Goal: Task Accomplishment & Management: Complete application form

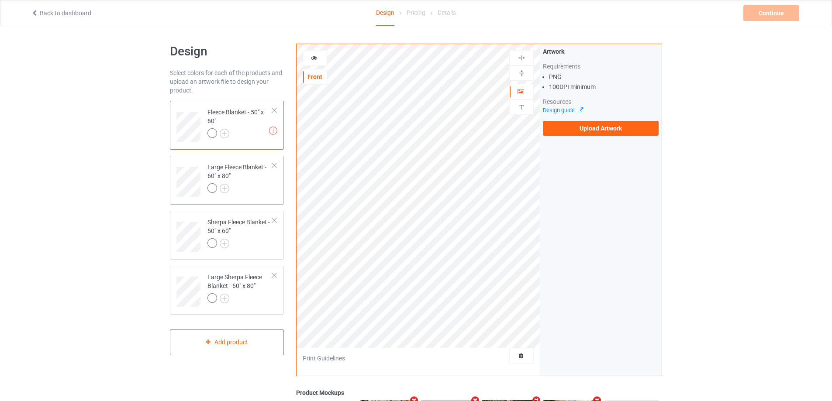
click at [270, 179] on div "Large Fleece Blanket - 60" x 80"" at bounding box center [239, 178] width 65 height 30
click at [255, 244] on div at bounding box center [239, 244] width 65 height 12
click at [233, 275] on div "Large Sherpa Fleece Blanket - 60" x 80"" at bounding box center [239, 288] width 65 height 30
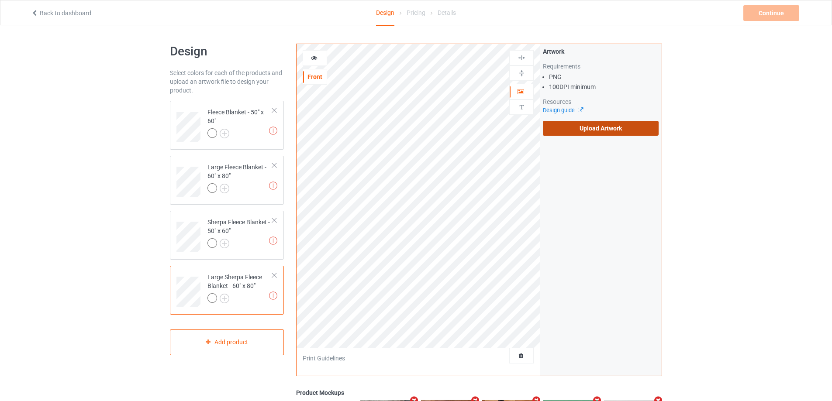
click at [556, 126] on label "Upload Artwork" at bounding box center [601, 128] width 116 height 15
click at [0, 0] on input "Upload Artwork" at bounding box center [0, 0] width 0 height 0
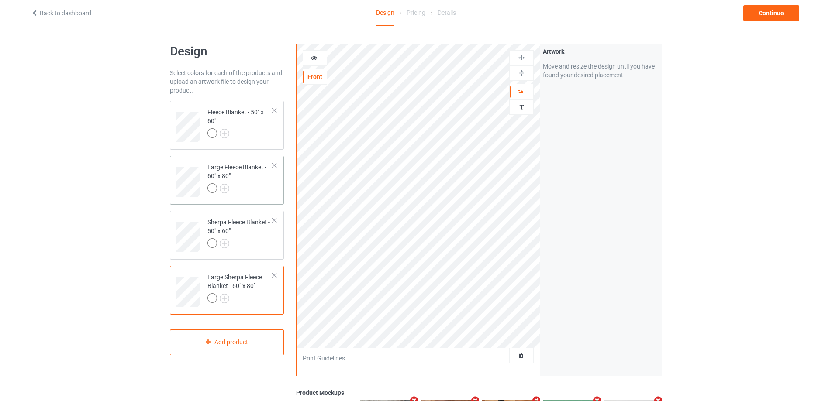
click at [252, 184] on div at bounding box center [239, 189] width 65 height 12
click at [235, 233] on div "Sherpa Fleece Blanket - 50" x 60"" at bounding box center [239, 233] width 65 height 30
click at [519, 74] on img at bounding box center [521, 73] width 8 height 8
click at [521, 58] on img at bounding box center [521, 58] width 8 height 8
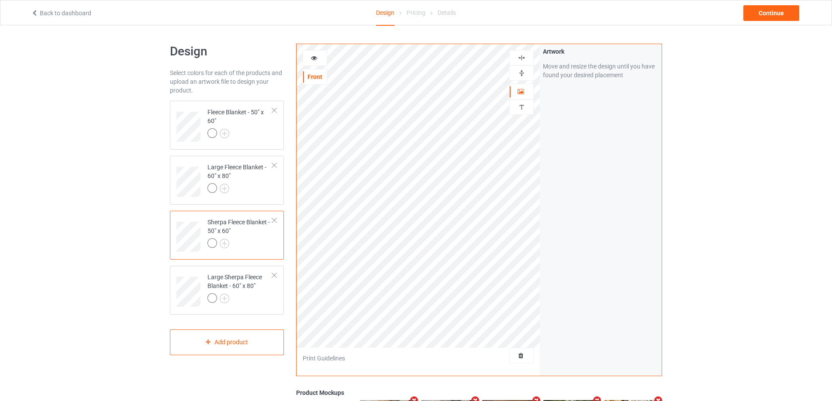
click at [521, 58] on img at bounding box center [521, 58] width 8 height 8
click at [254, 147] on div "Fleece Blanket - 50" x 60"" at bounding box center [227, 125] width 114 height 49
click at [524, 72] on img at bounding box center [521, 73] width 8 height 8
click at [520, 62] on div at bounding box center [521, 57] width 24 height 15
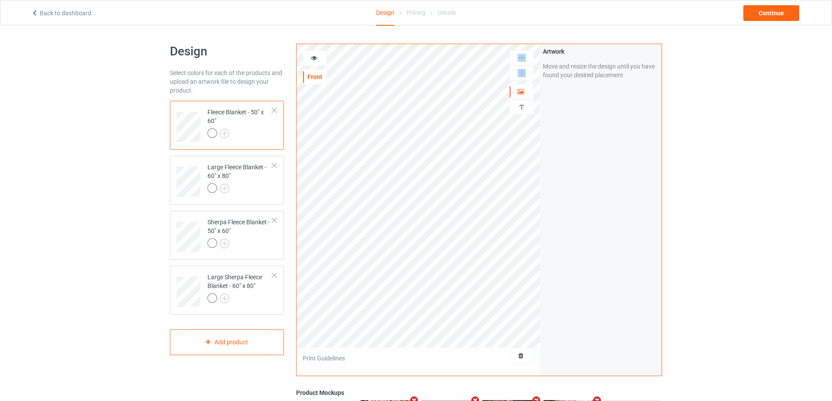
click at [520, 62] on div at bounding box center [521, 57] width 24 height 15
click at [520, 56] on img at bounding box center [521, 58] width 8 height 8
click at [256, 189] on div at bounding box center [239, 189] width 65 height 12
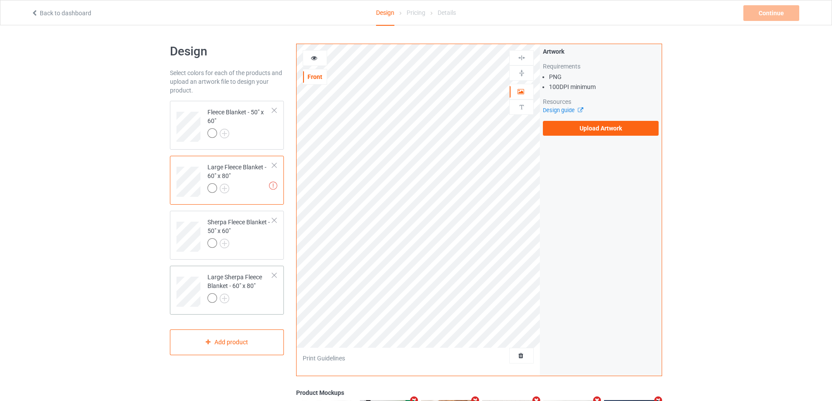
click at [250, 297] on div at bounding box center [239, 299] width 65 height 12
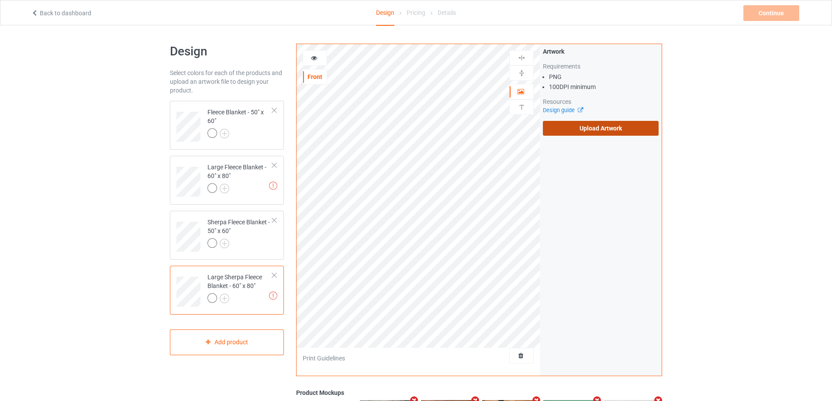
click at [573, 131] on label "Upload Artwork" at bounding box center [601, 128] width 116 height 15
click at [0, 0] on input "Upload Artwork" at bounding box center [0, 0] width 0 height 0
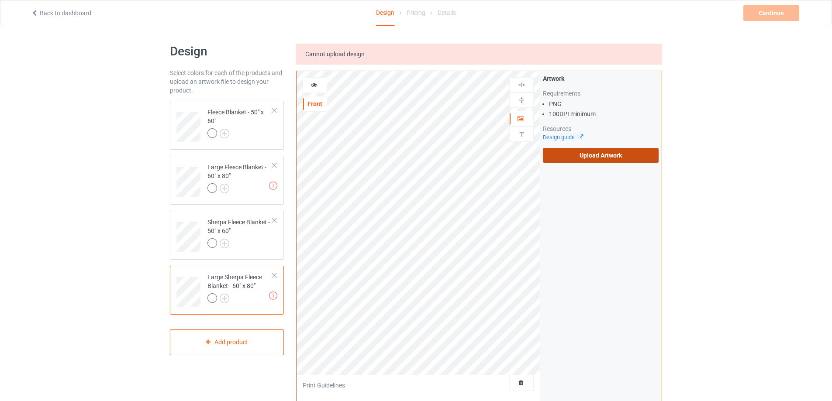
click at [603, 160] on label "Upload Artwork" at bounding box center [601, 155] width 116 height 15
click at [0, 0] on input "Upload Artwork" at bounding box center [0, 0] width 0 height 0
click at [252, 190] on div at bounding box center [239, 189] width 65 height 12
click at [581, 154] on label "Upload Artwork" at bounding box center [601, 155] width 116 height 15
click at [0, 0] on input "Upload Artwork" at bounding box center [0, 0] width 0 height 0
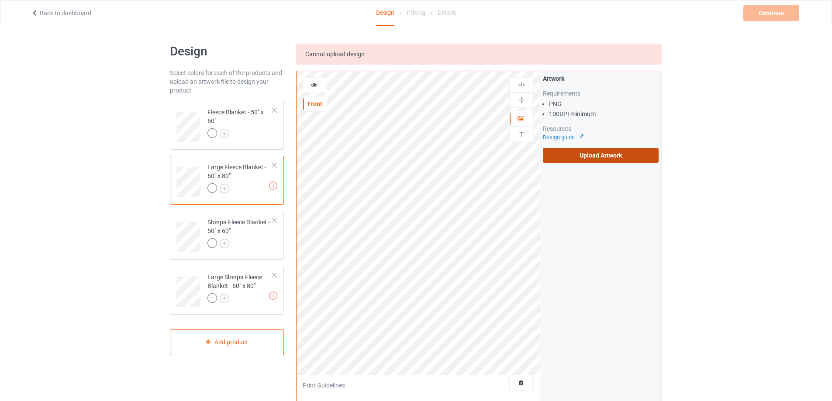
click at [582, 161] on label "Upload Artwork" at bounding box center [601, 155] width 116 height 15
click at [0, 0] on input "Upload Artwork" at bounding box center [0, 0] width 0 height 0
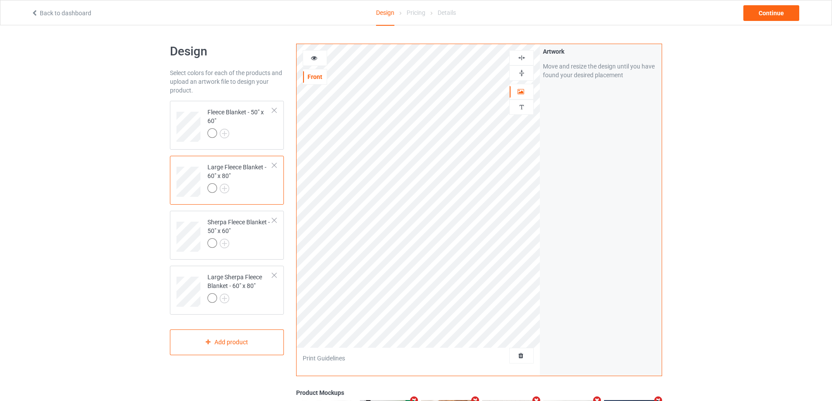
click at [518, 73] on img at bounding box center [521, 73] width 8 height 8
click at [523, 57] on img at bounding box center [521, 58] width 8 height 8
click at [247, 289] on div "Large Sherpa Fleece Blanket - 60" x 80"" at bounding box center [239, 288] width 65 height 30
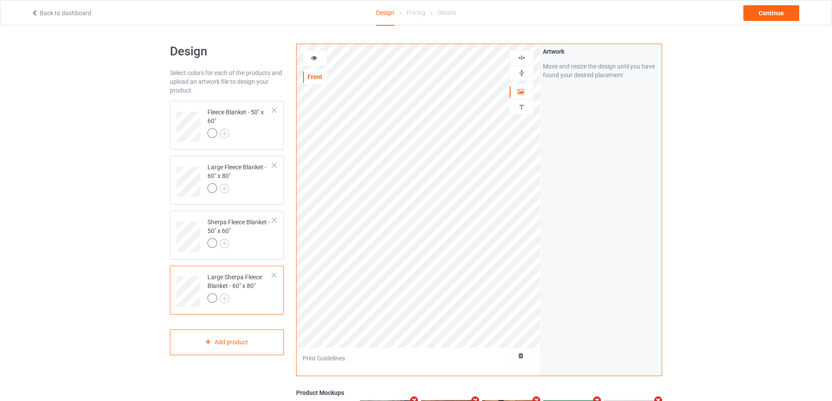
click at [521, 71] on img at bounding box center [521, 73] width 8 height 8
click at [518, 56] on img at bounding box center [521, 58] width 8 height 8
click at [521, 77] on img at bounding box center [521, 73] width 8 height 8
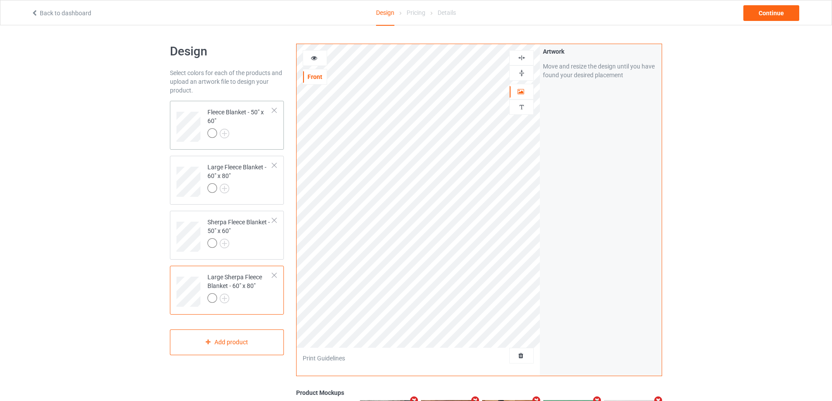
click at [245, 141] on td "Fleece Blanket - 50" x 60"" at bounding box center [240, 123] width 75 height 39
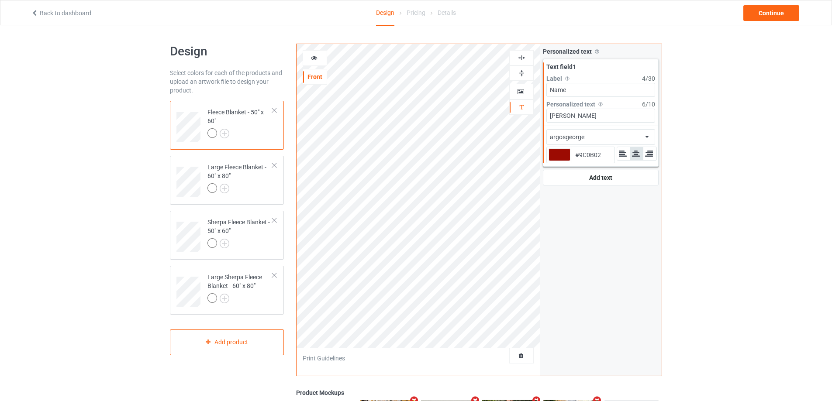
click at [614, 135] on div "argosgeorge african airstream aladdin alcohollicks [PERSON_NAME] almontesnow an…" at bounding box center [600, 137] width 109 height 16
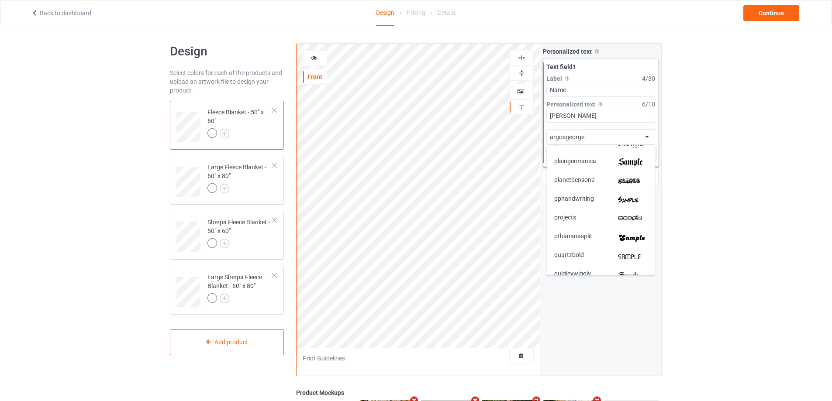
scroll to position [1561, 0]
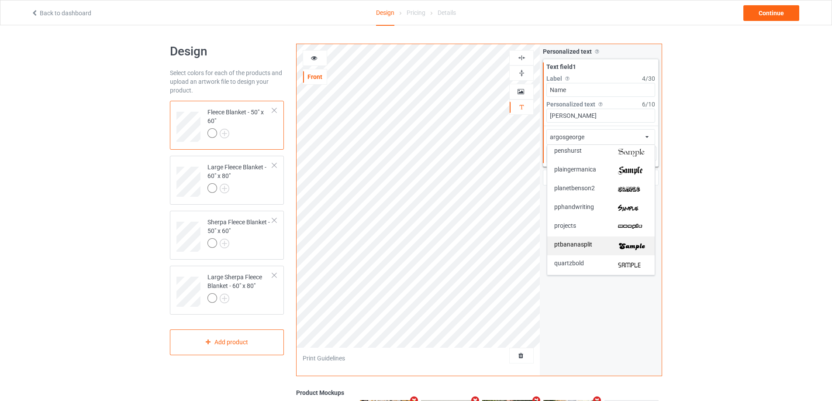
click at [637, 248] on img at bounding box center [633, 245] width 30 height 9
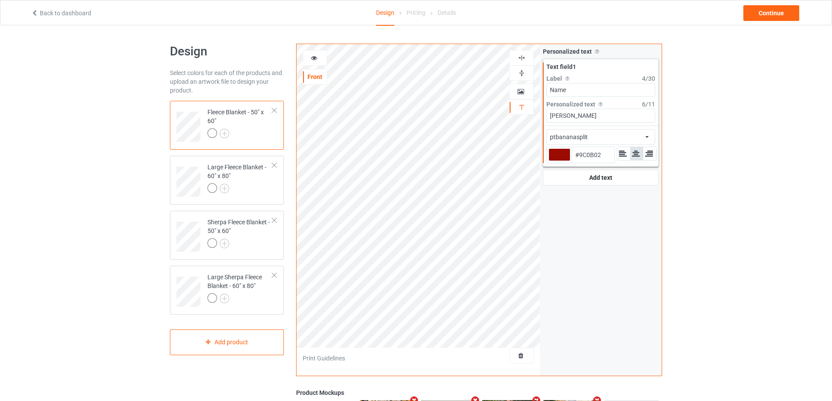
type input "#9c0b02"
click at [270, 188] on div at bounding box center [239, 189] width 65 height 12
click at [613, 138] on div "argosgeorge african airstream aladdin alcohollicks [PERSON_NAME] almontesnow an…" at bounding box center [600, 137] width 109 height 16
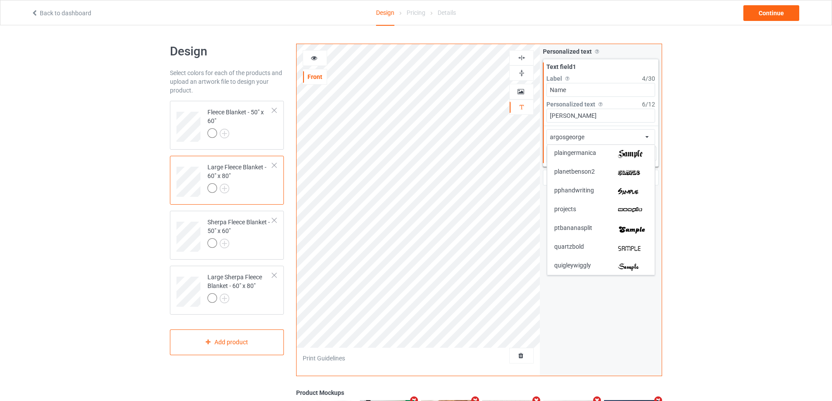
scroll to position [1593, 0]
click at [631, 215] on img at bounding box center [633, 213] width 30 height 9
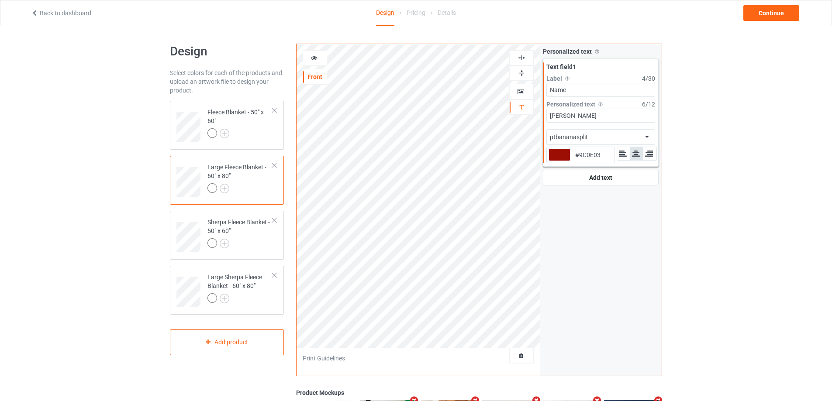
type input "#9c0e03"
click at [255, 241] on div at bounding box center [239, 244] width 65 height 12
drag, startPoint x: 599, startPoint y: 140, endPoint x: 643, endPoint y: 147, distance: 45.2
click at [600, 140] on div "argosgeorge african airstream aladdin alcohollicks [PERSON_NAME] almontesnow an…" at bounding box center [600, 137] width 109 height 16
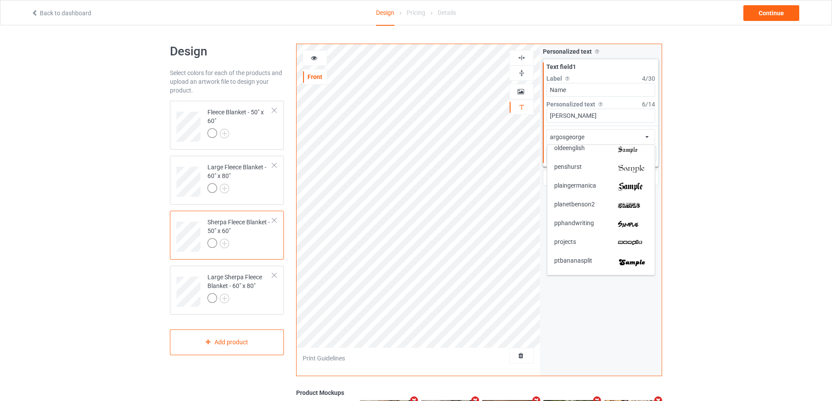
scroll to position [1569, 0]
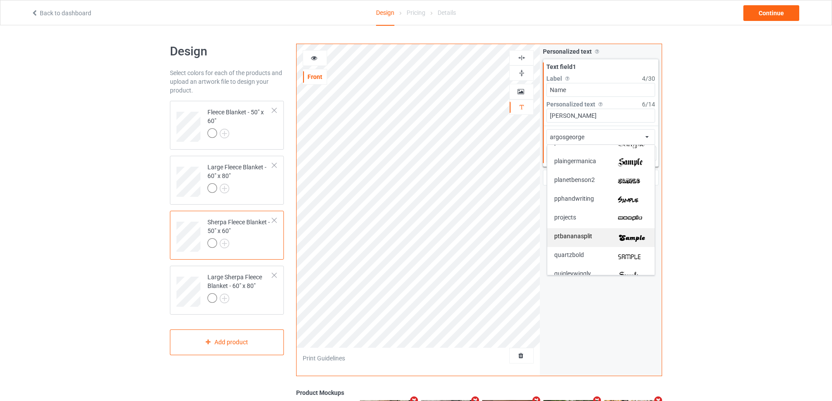
click at [637, 238] on img at bounding box center [633, 237] width 30 height 9
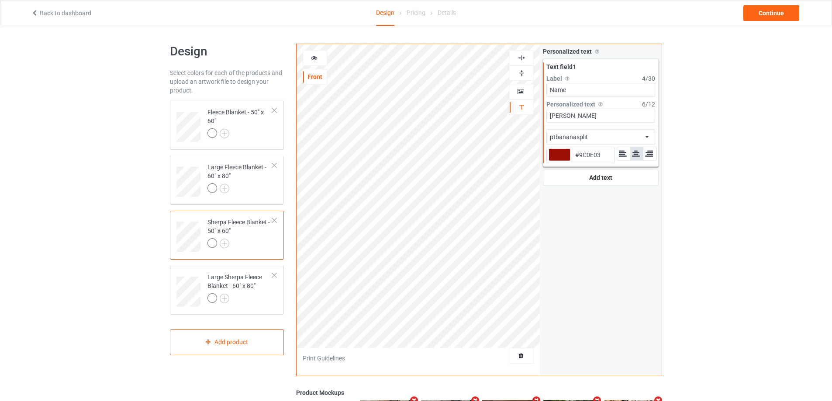
type input "#9c0e03"
click at [259, 296] on div at bounding box center [239, 299] width 65 height 12
click at [645, 136] on div "argosgeorge african airstream aladdin alcohollicks [PERSON_NAME] almontesnow an…" at bounding box center [600, 137] width 109 height 16
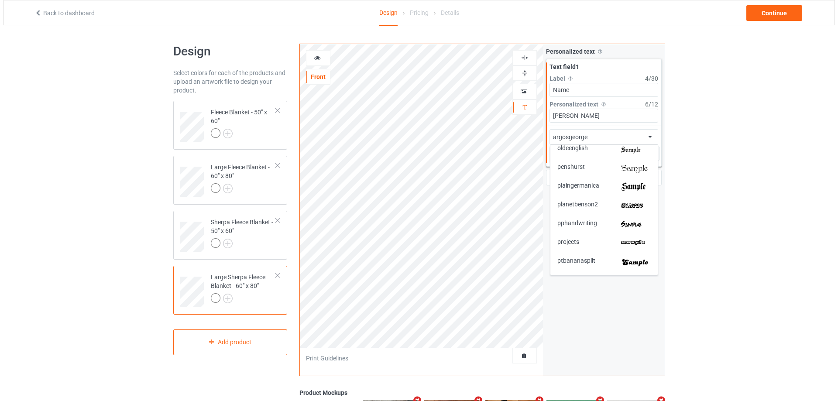
scroll to position [1553, 0]
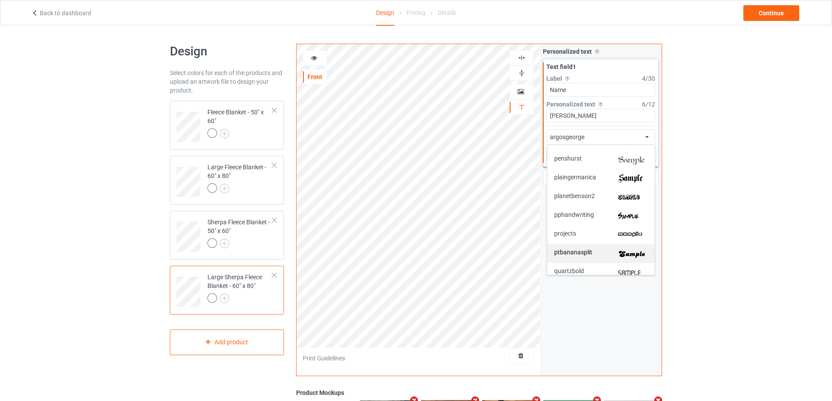
click at [641, 252] on img at bounding box center [633, 253] width 30 height 9
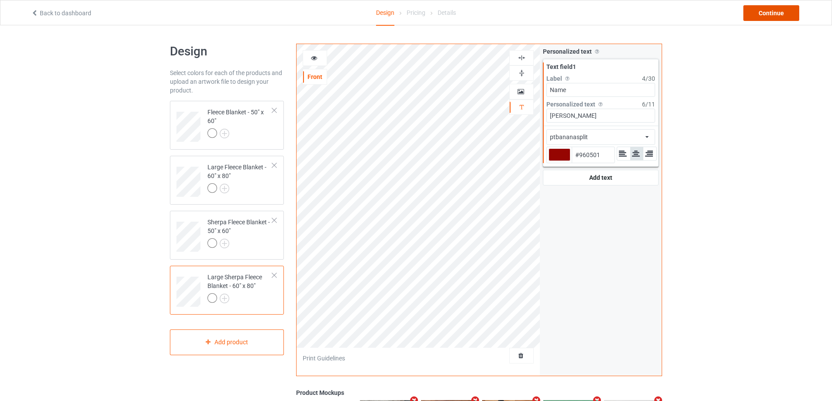
click at [784, 10] on div "Continue" at bounding box center [771, 13] width 56 height 16
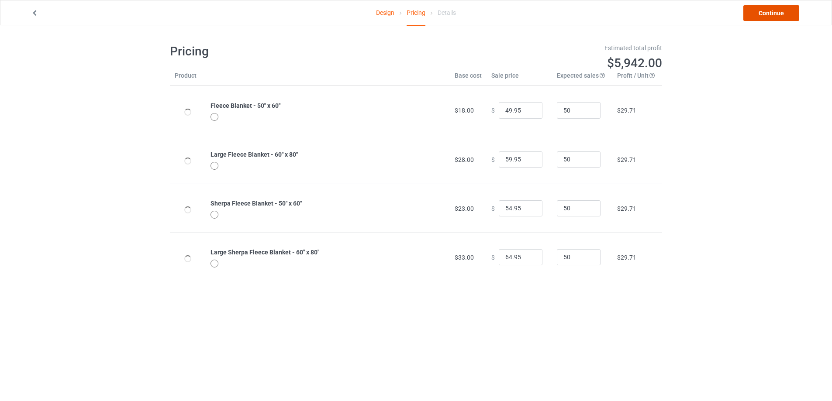
click at [785, 14] on link "Continue" at bounding box center [771, 13] width 56 height 16
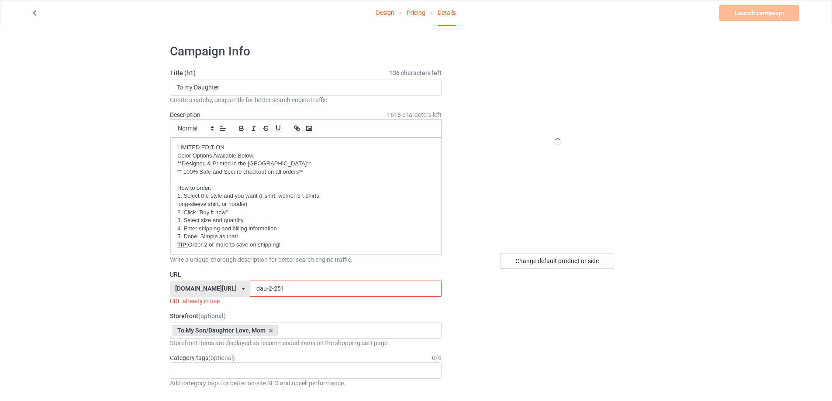
drag, startPoint x: 279, startPoint y: 289, endPoint x: 260, endPoint y: 288, distance: 19.2
click at [260, 288] on input "dau-2-251" at bounding box center [345, 289] width 191 height 17
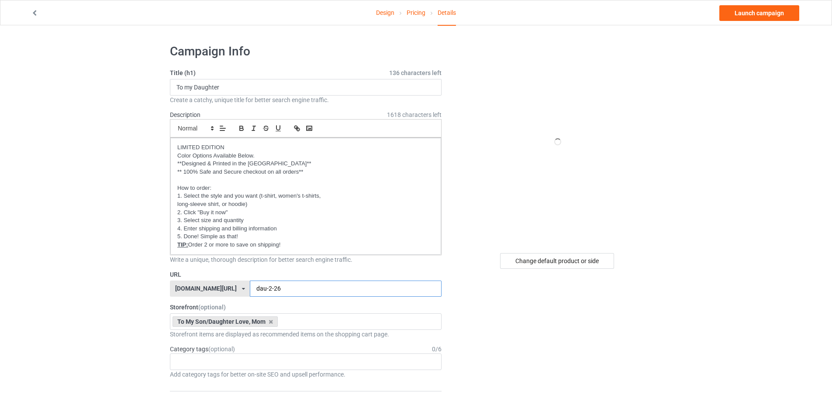
type input "dau-2-26"
click at [743, 14] on link "Launch campaign" at bounding box center [759, 13] width 80 height 16
